Goal: Navigation & Orientation: Understand site structure

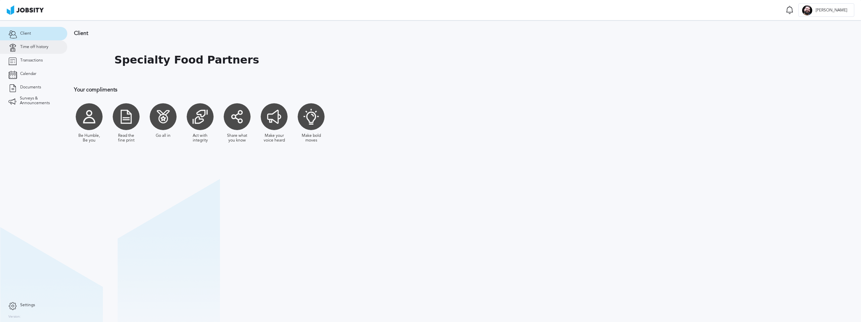
click at [32, 48] on span "Time off history" at bounding box center [34, 47] width 28 height 5
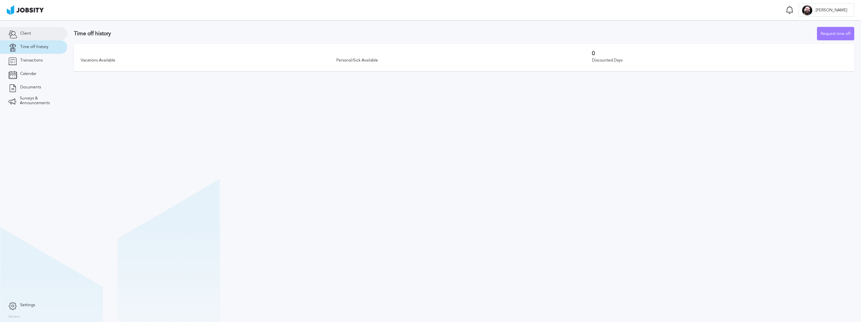
click at [32, 36] on link "Client" at bounding box center [33, 33] width 67 height 13
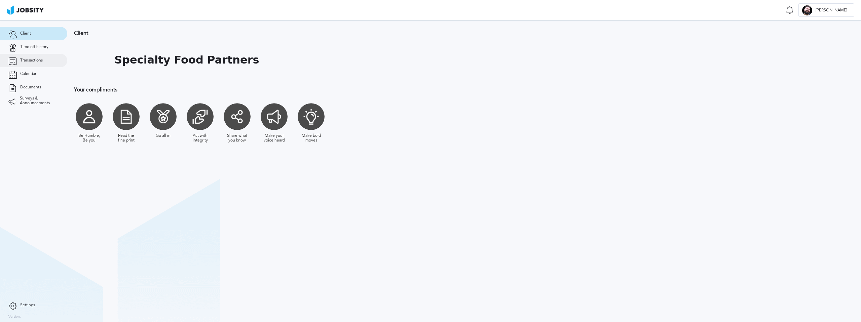
click at [34, 62] on span "Transactions" at bounding box center [31, 60] width 23 height 5
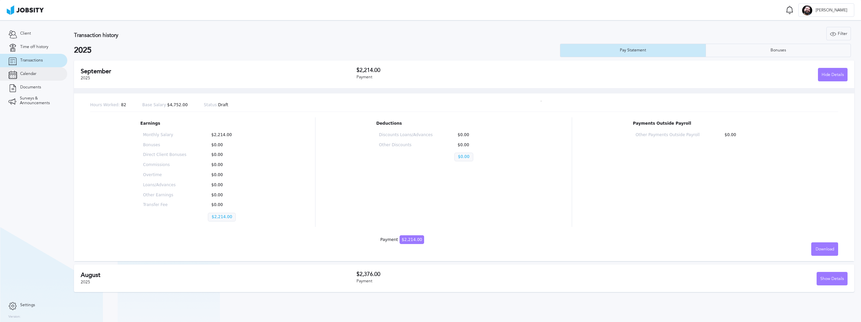
click at [32, 78] on link "Calendar" at bounding box center [33, 73] width 67 height 13
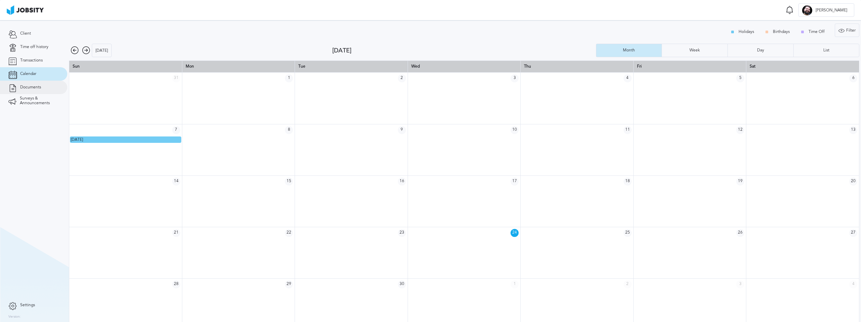
click at [33, 93] on link "Documents" at bounding box center [33, 87] width 67 height 13
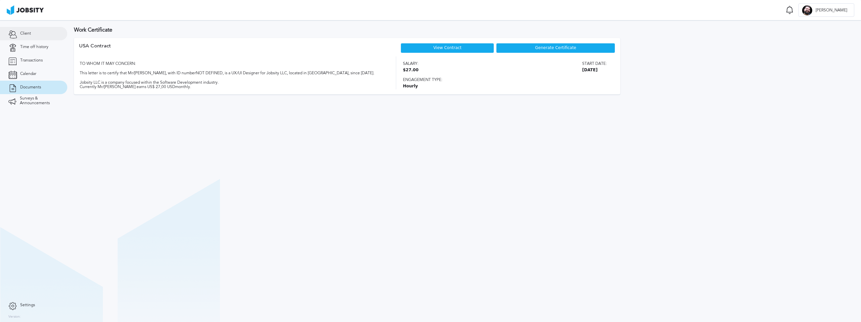
click at [35, 37] on link "Client" at bounding box center [33, 33] width 67 height 13
